Goal: Transaction & Acquisition: Book appointment/travel/reservation

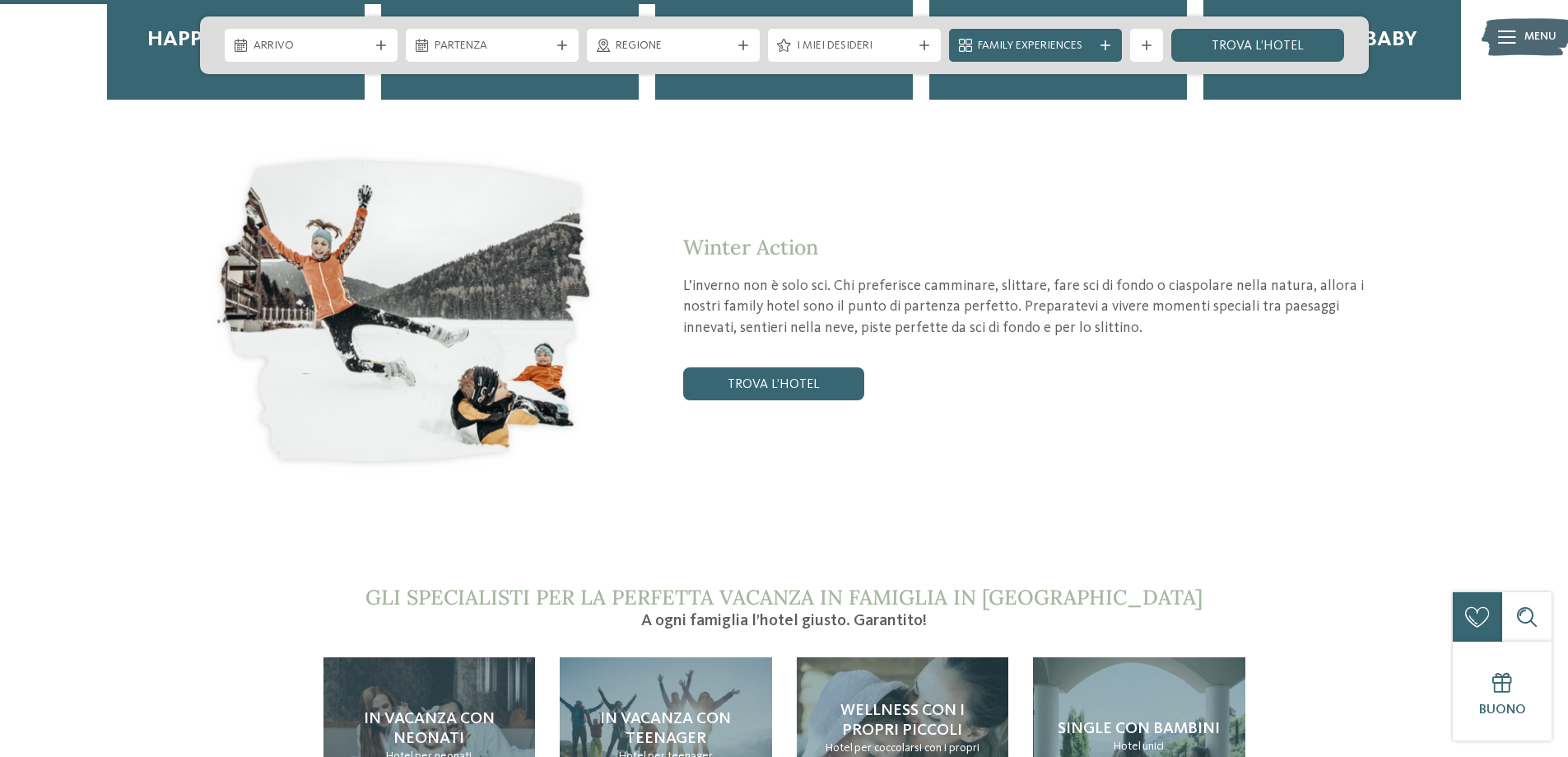
scroll to position [3375, 0]
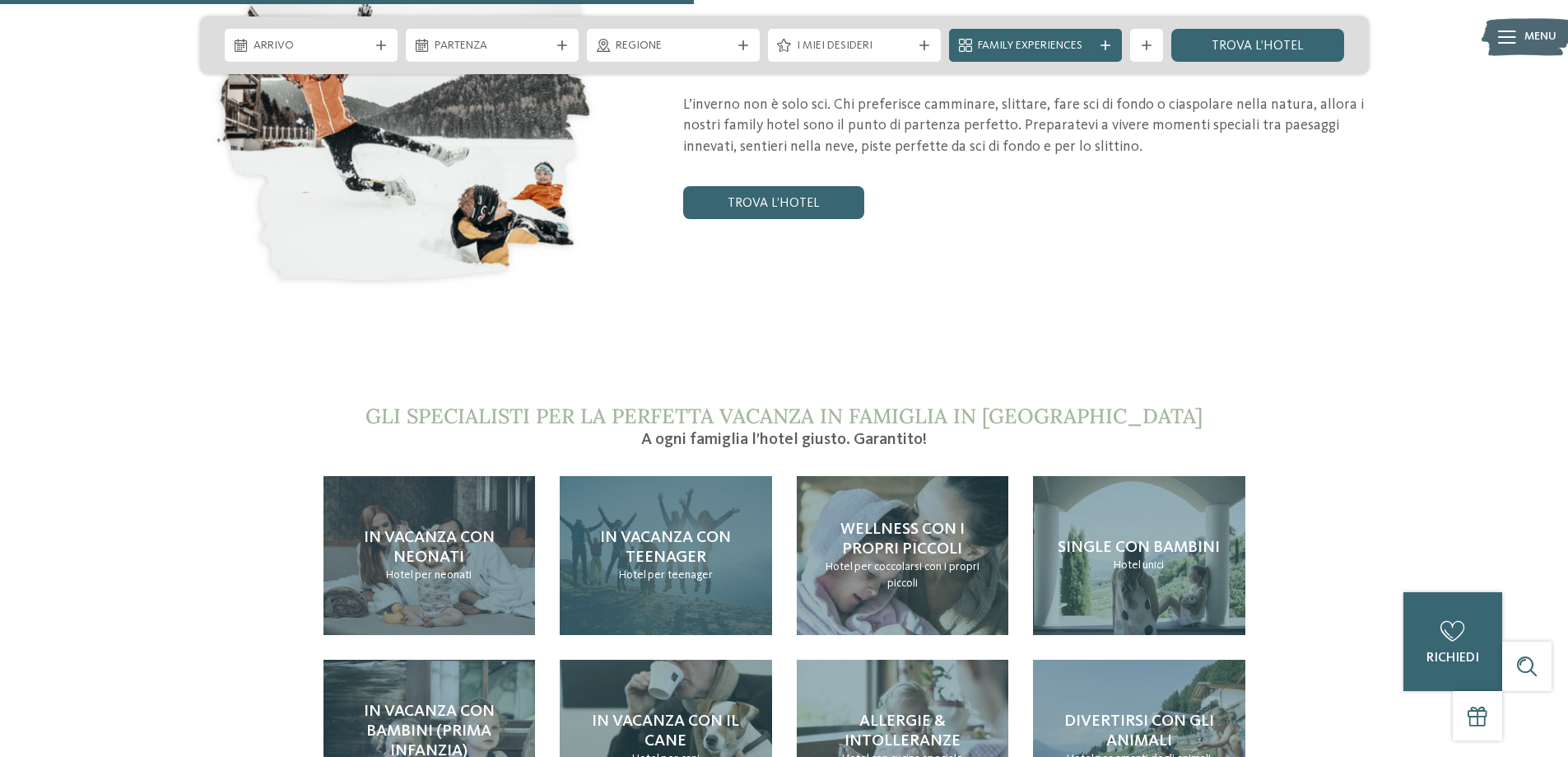
click at [714, 528] on h4 "In vacanza con teenager" at bounding box center [666, 547] width 179 height 39
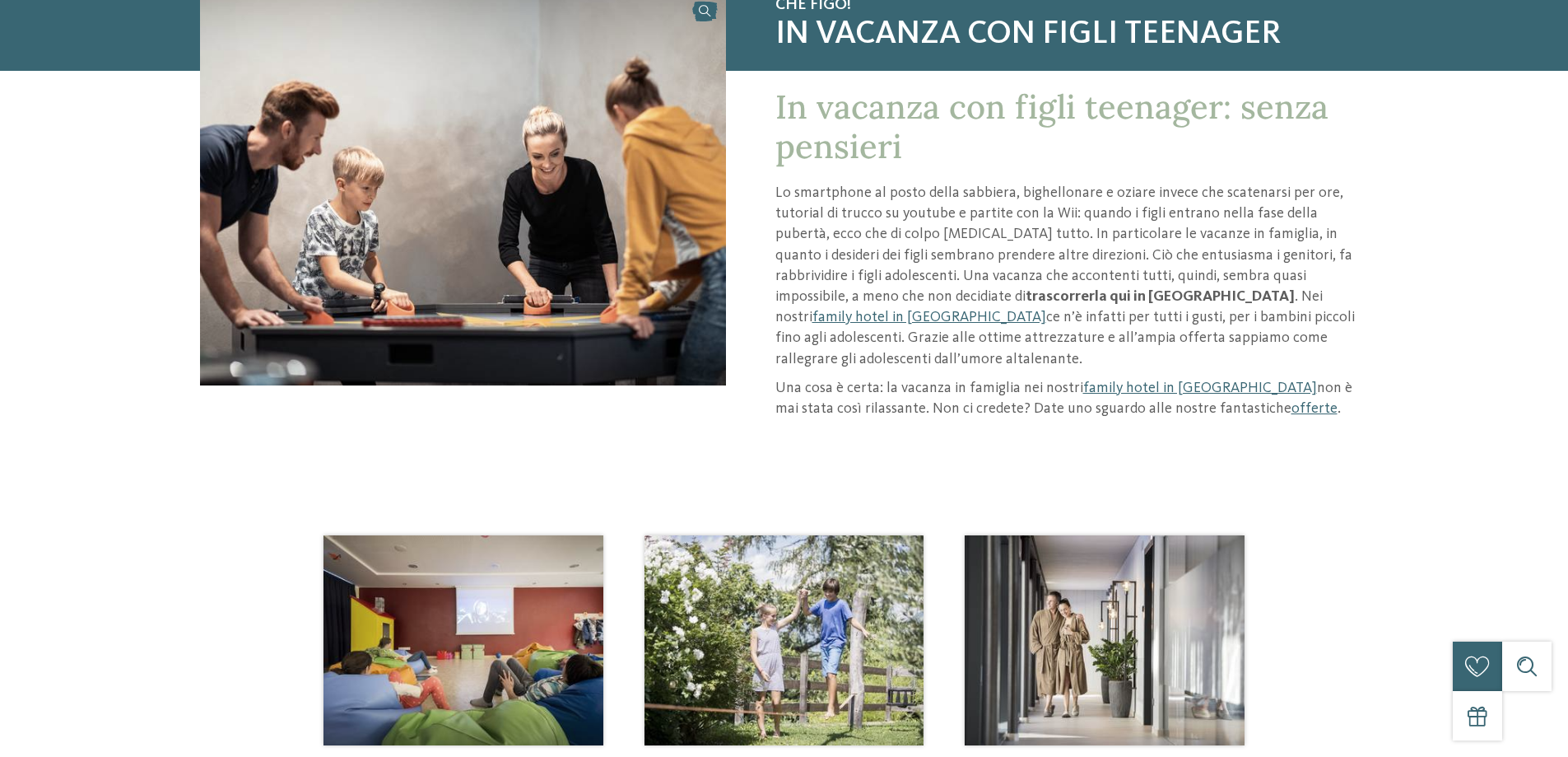
scroll to position [247, 0]
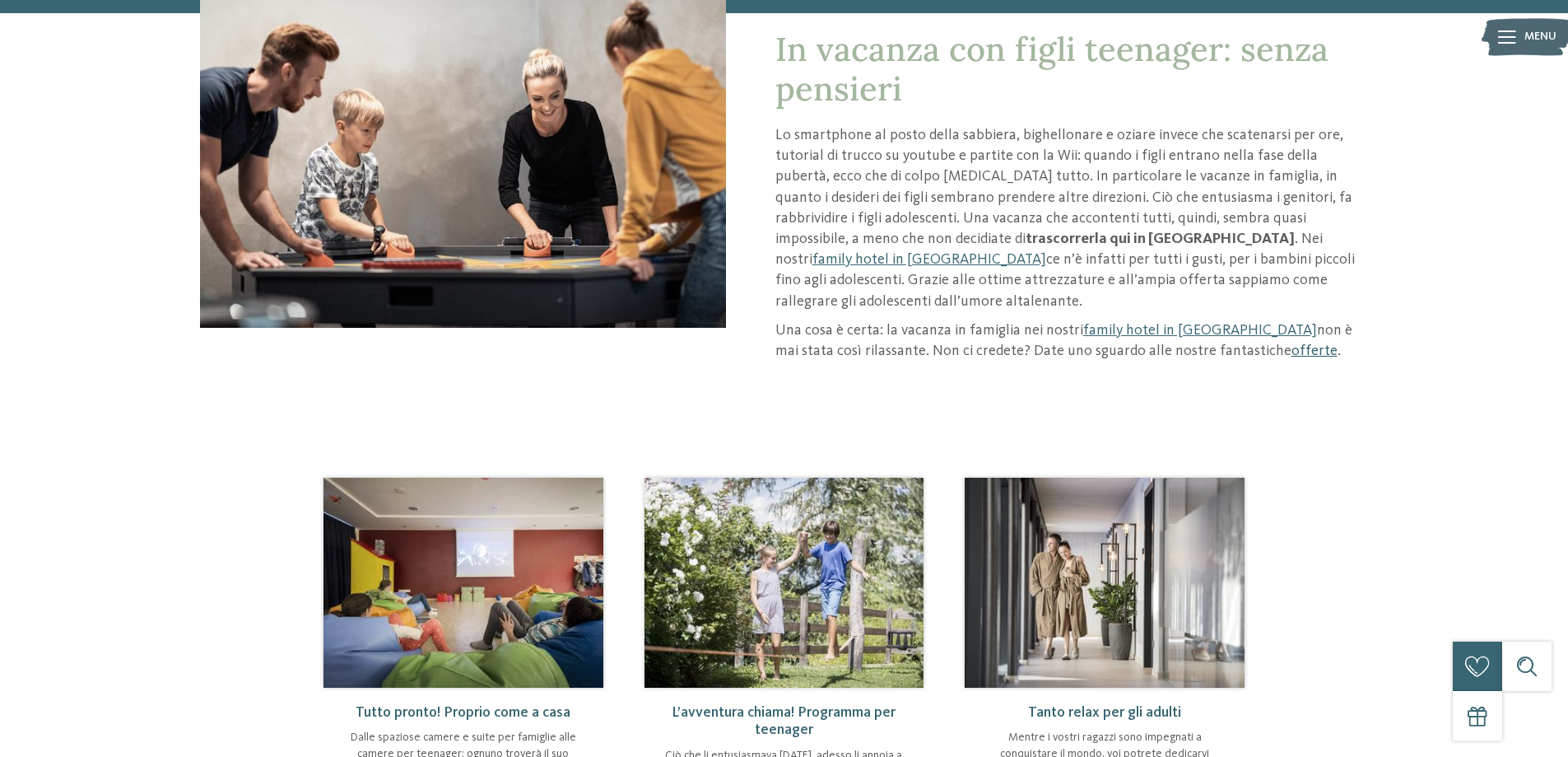
click at [1292, 343] on link "offerte" at bounding box center [1314, 350] width 46 height 15
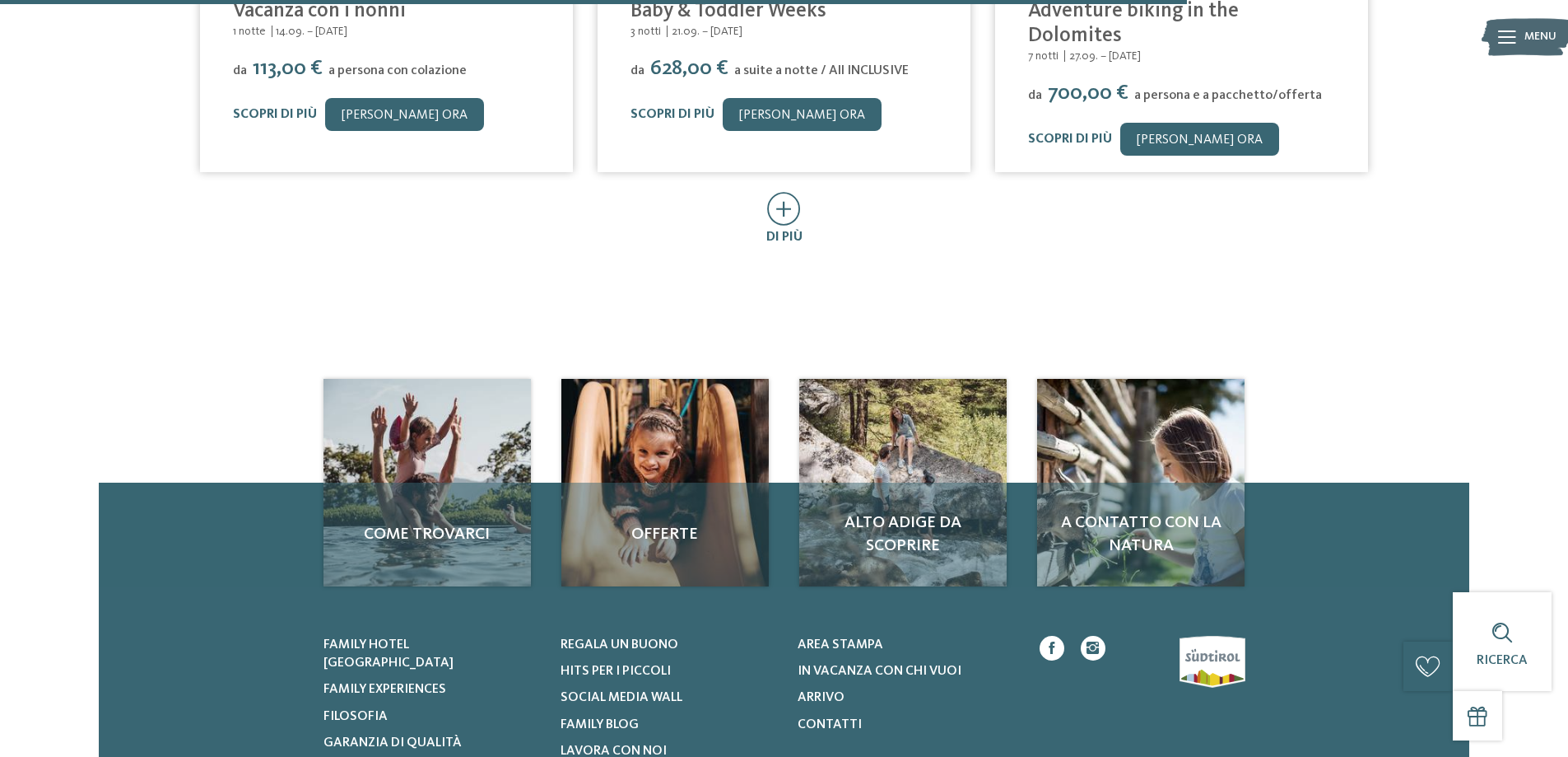
scroll to position [1153, 0]
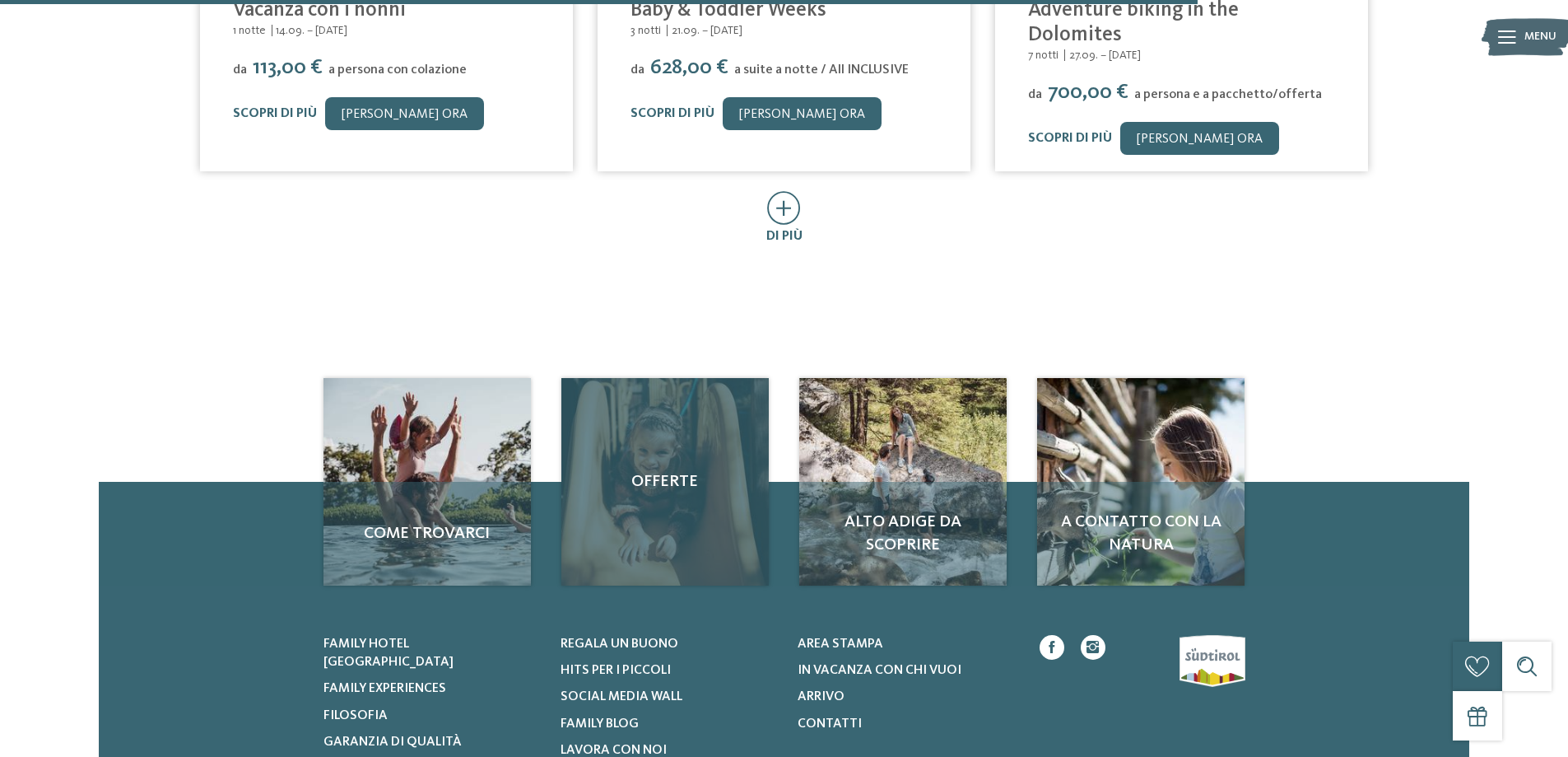
click at [694, 515] on div "Offerte" at bounding box center [665, 481] width 207 height 207
